Goal: Task Accomplishment & Management: Complete application form

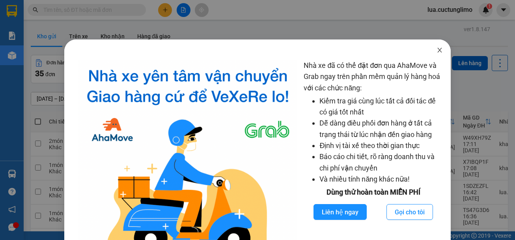
scroll to position [14, 0]
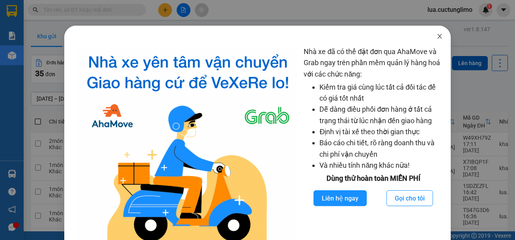
click at [429, 36] on span "Close" at bounding box center [440, 37] width 22 height 22
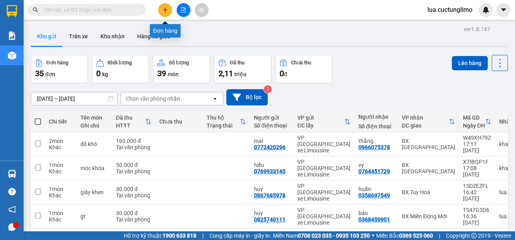
click at [167, 10] on icon "plus" at bounding box center [166, 10] width 6 height 6
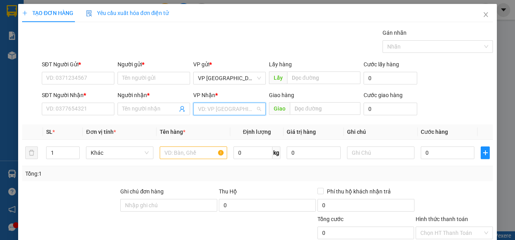
click at [229, 110] on input "search" at bounding box center [227, 109] width 58 height 12
type input "TUY"
drag, startPoint x: 223, startPoint y: 129, endPoint x: 15, endPoint y: 114, distance: 209.3
click at [220, 127] on div "BX Tuy Hoà" at bounding box center [227, 124] width 62 height 9
click at [60, 81] on input "SĐT Người Gửi *" at bounding box center [78, 78] width 73 height 13
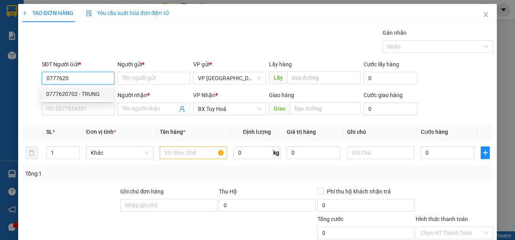
click at [95, 92] on div "0777620702 - TRUNG" at bounding box center [77, 94] width 62 height 9
type input "0777620702"
type input "TRUNG"
type input "30.000"
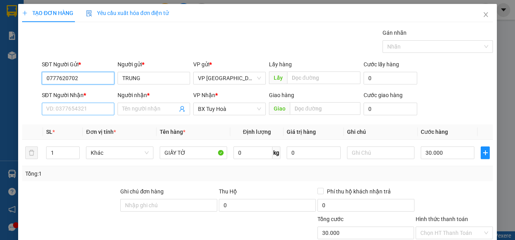
type input "0777620702"
click at [88, 109] on input "SĐT Người Nhận *" at bounding box center [78, 109] width 73 height 13
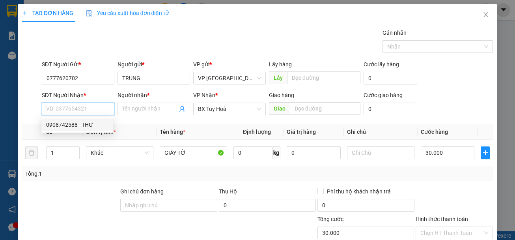
click at [92, 126] on div "0908742588 - THƯ" at bounding box center [77, 124] width 62 height 9
type input "0908742588"
type input "THƯ"
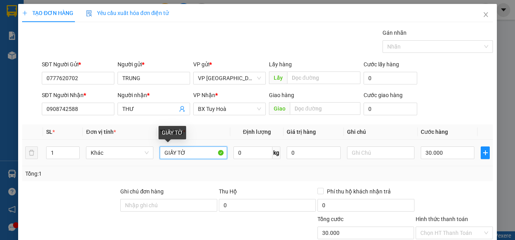
click at [189, 153] on input "GIẤY TỜ" at bounding box center [193, 152] width 67 height 13
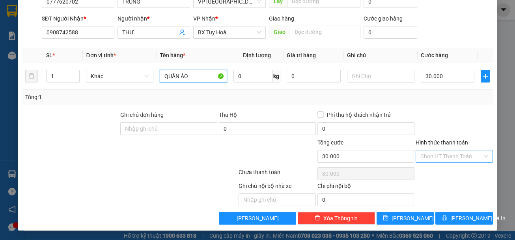
type input "QUẦN ÁO"
click at [449, 156] on input "Hình thức thanh toán" at bounding box center [452, 156] width 62 height 12
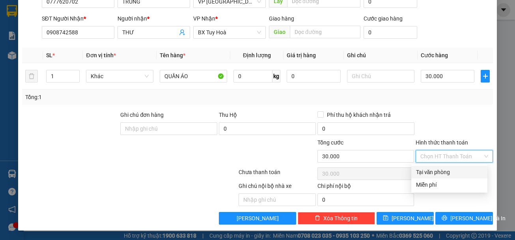
click at [453, 169] on div "Tại văn phòng" at bounding box center [449, 172] width 67 height 9
type input "0"
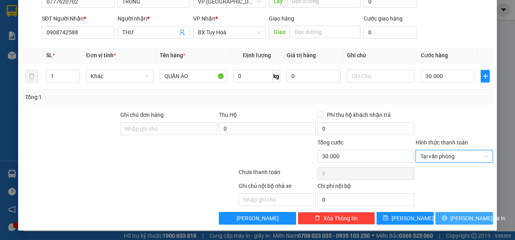
click at [465, 217] on span "[PERSON_NAME] và In" at bounding box center [478, 218] width 55 height 9
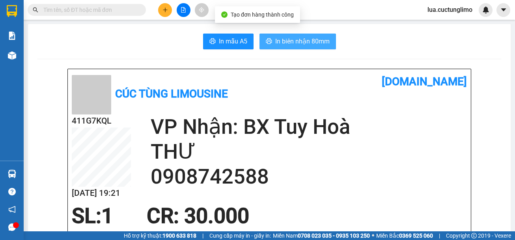
click at [314, 38] on span "In biên nhận 80mm" at bounding box center [303, 41] width 54 height 10
